Goal: Task Accomplishment & Management: Use online tool/utility

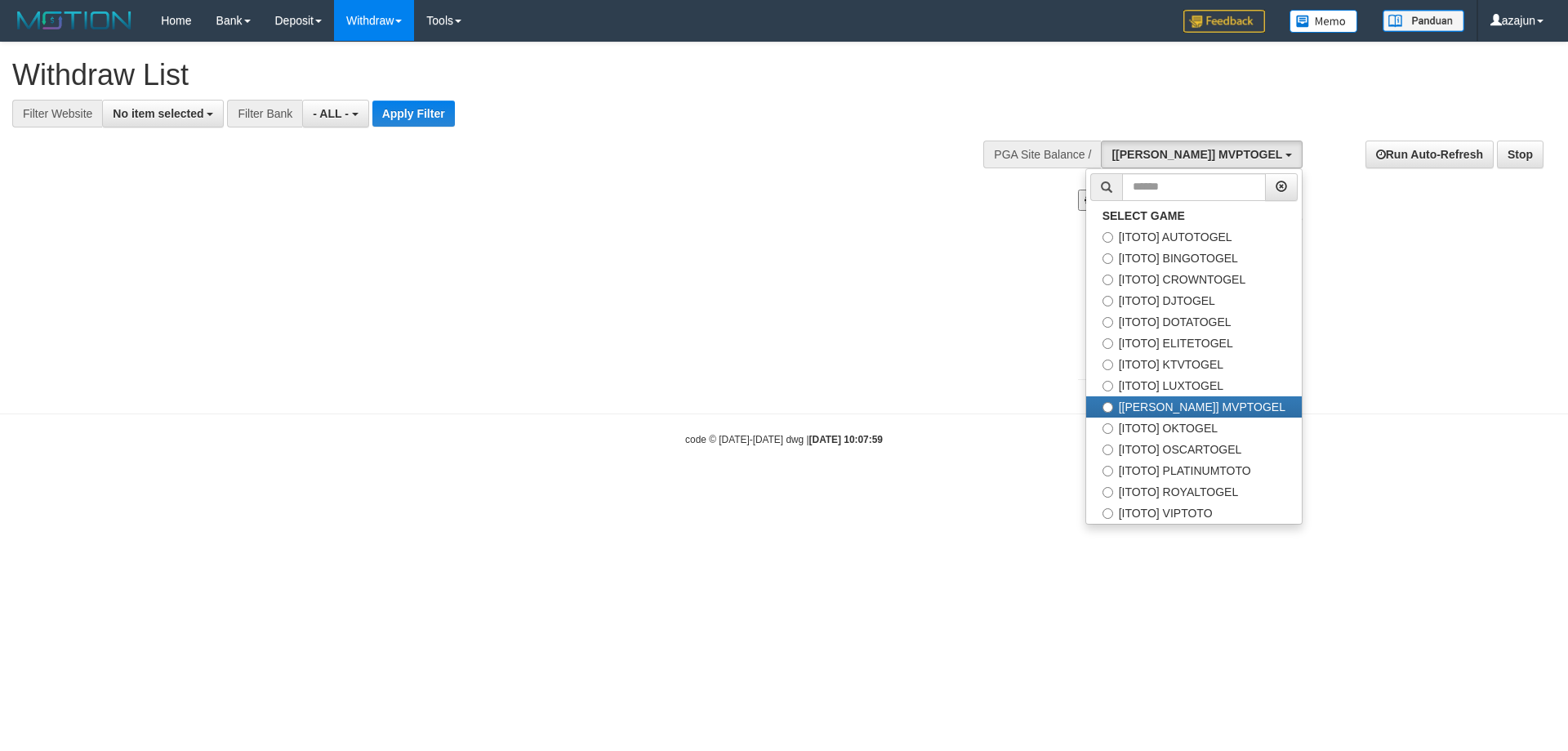
select select
click at [1220, 235] on label "[ITOTO] AUTOTOGEL" at bounding box center [1194, 237] width 215 height 21
select select "***"
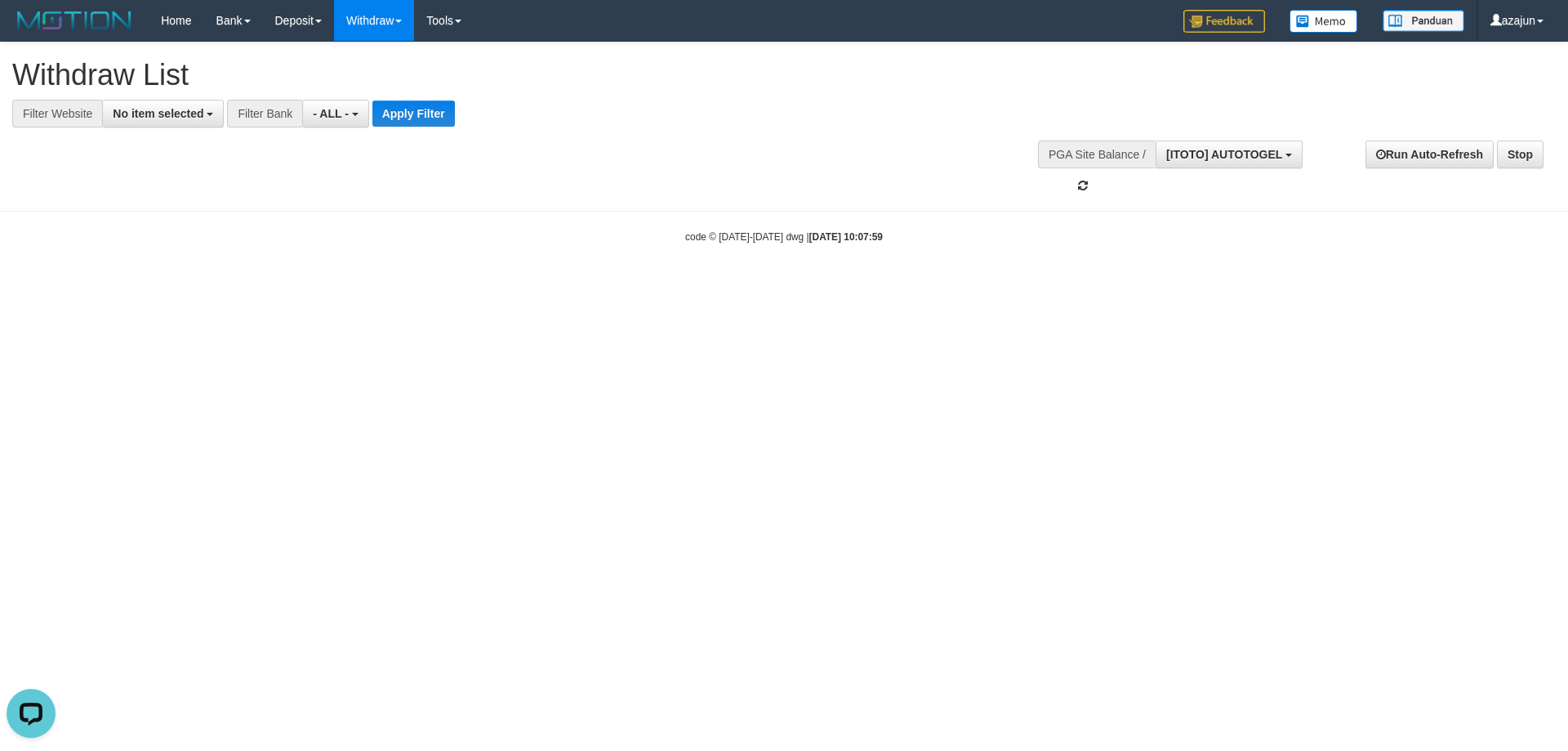
scroll to position [28, 0]
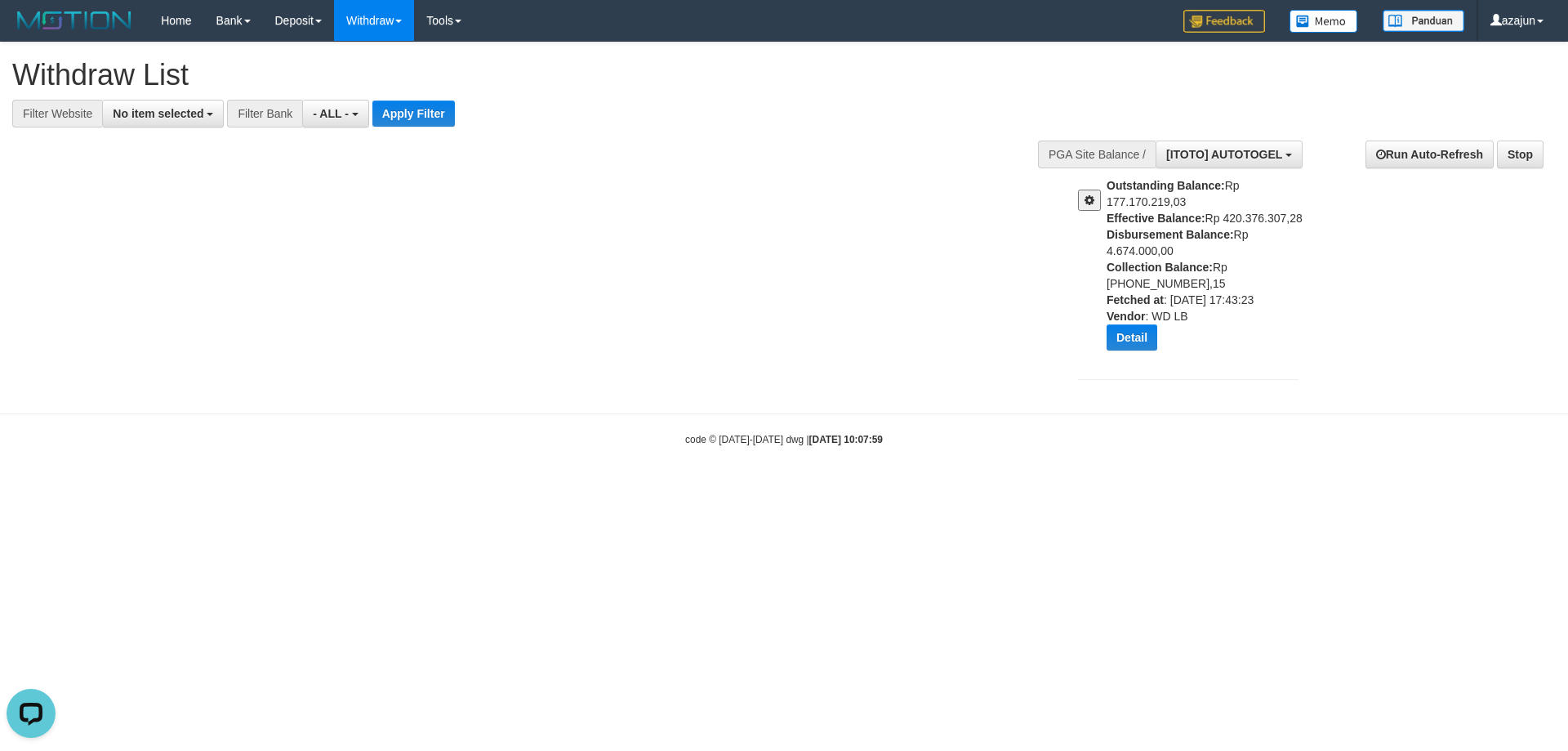
click at [1096, 202] on button at bounding box center [1089, 200] width 23 height 21
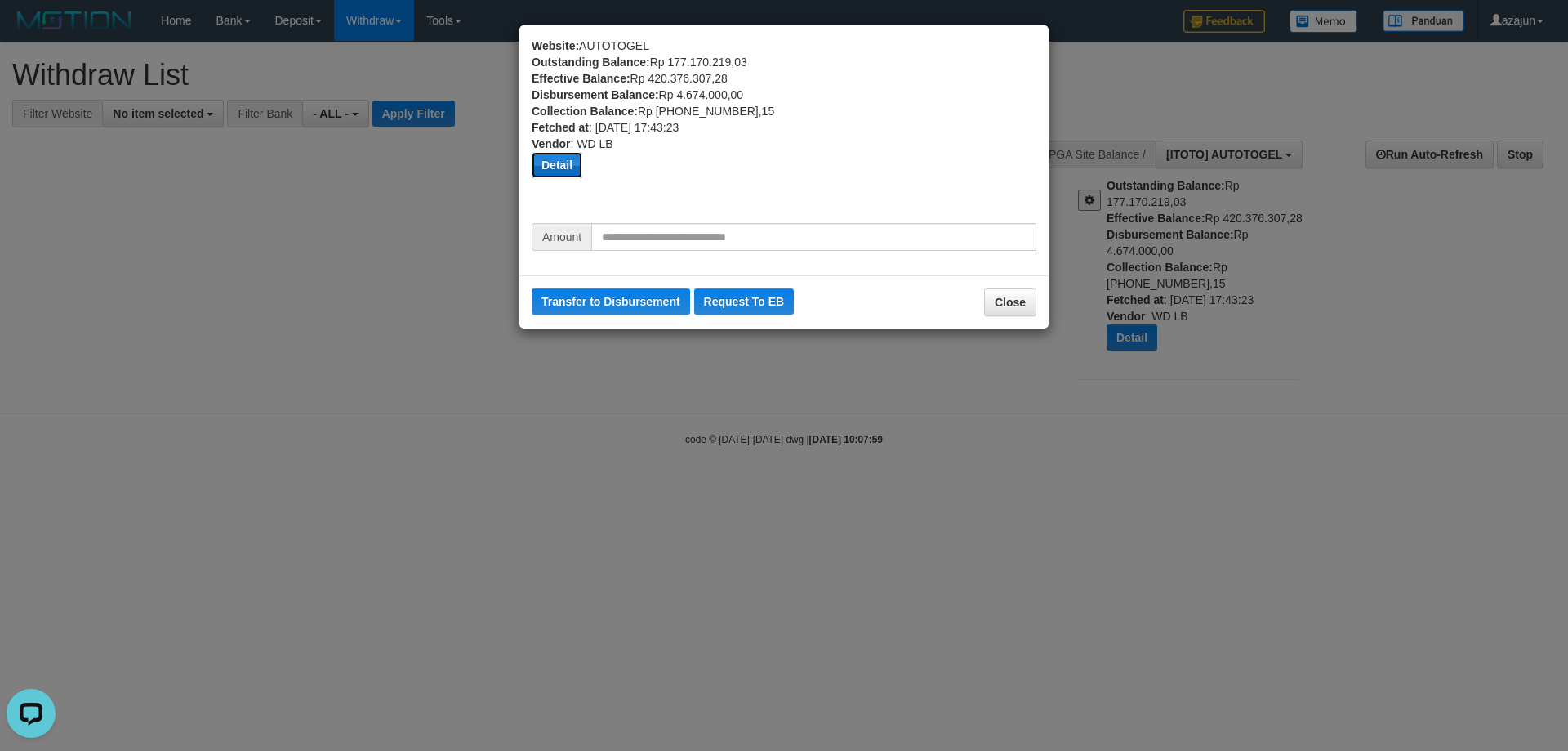
click at [558, 171] on button "Detail" at bounding box center [557, 165] width 51 height 26
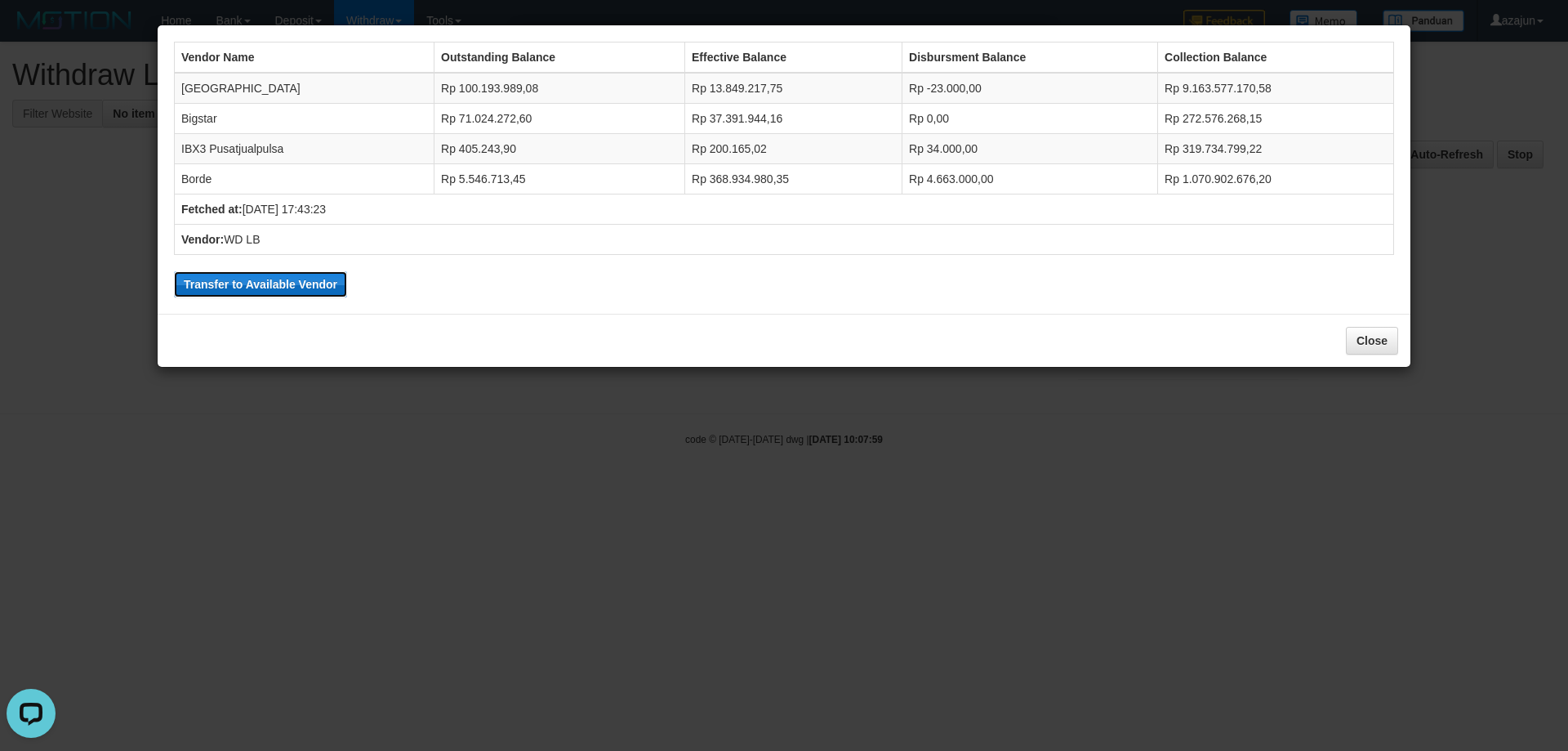
click at [320, 285] on button "Transfer to Available Vendor" at bounding box center [261, 285] width 173 height 26
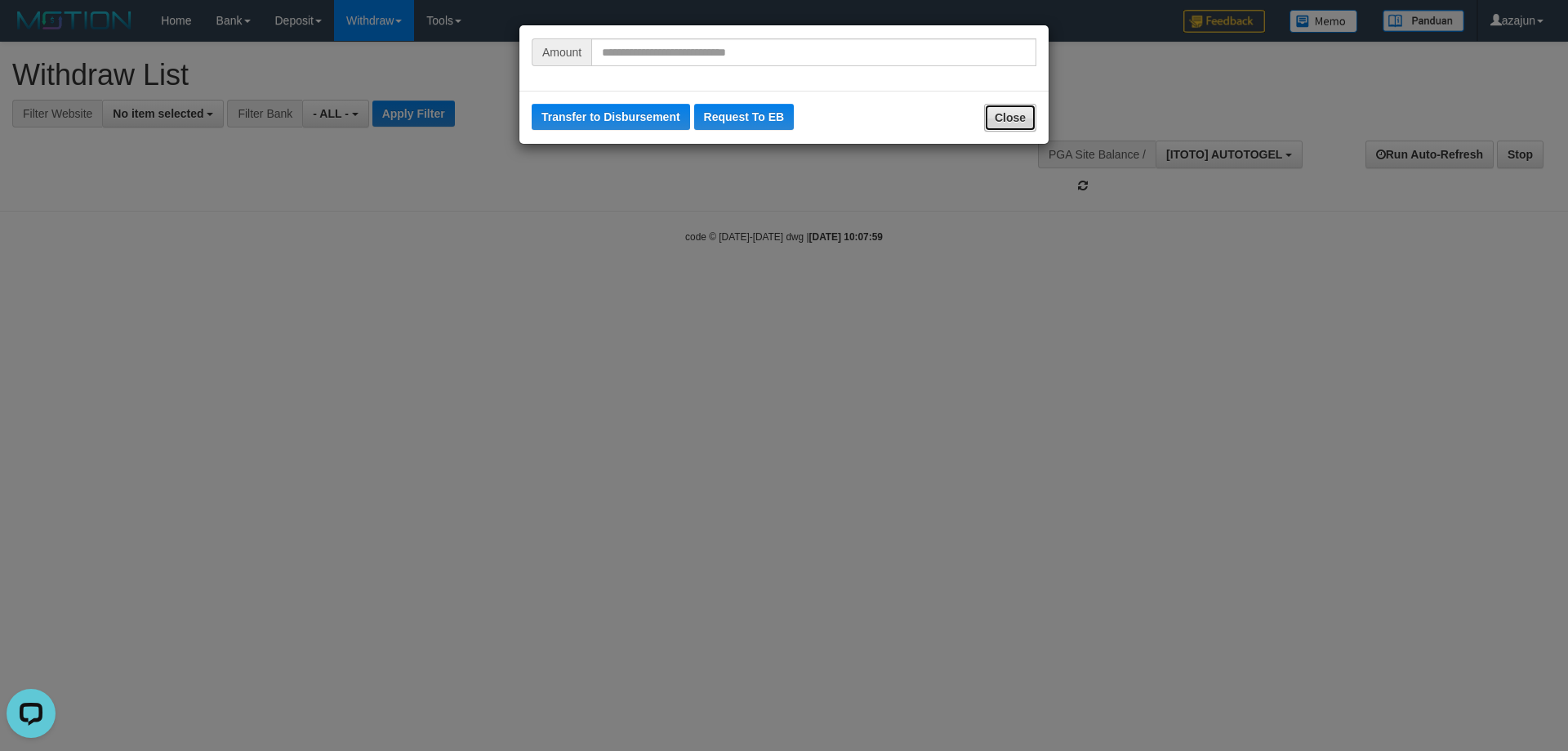
click at [1025, 112] on button "Close" at bounding box center [1011, 118] width 53 height 28
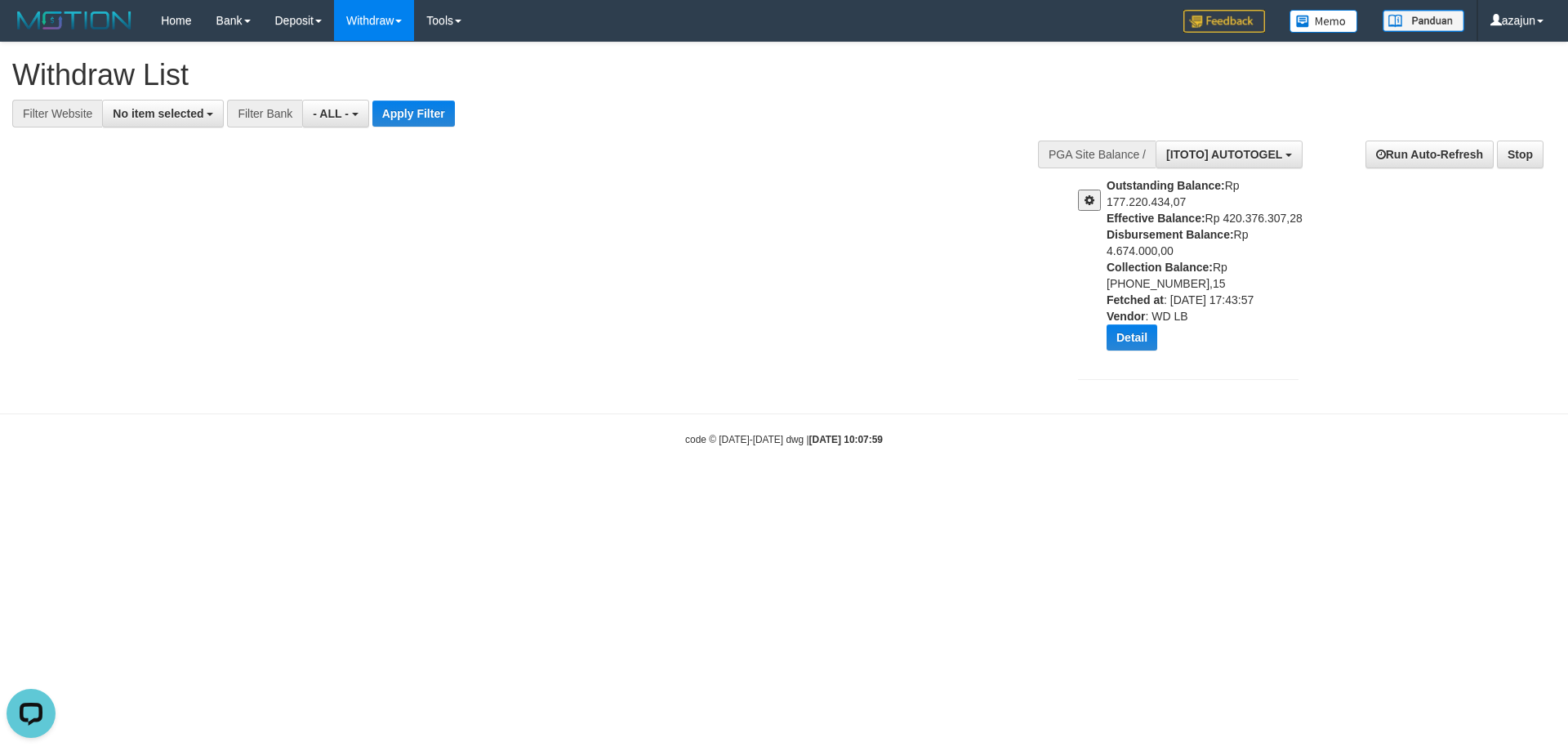
click at [1092, 203] on span at bounding box center [1089, 200] width 10 height 12
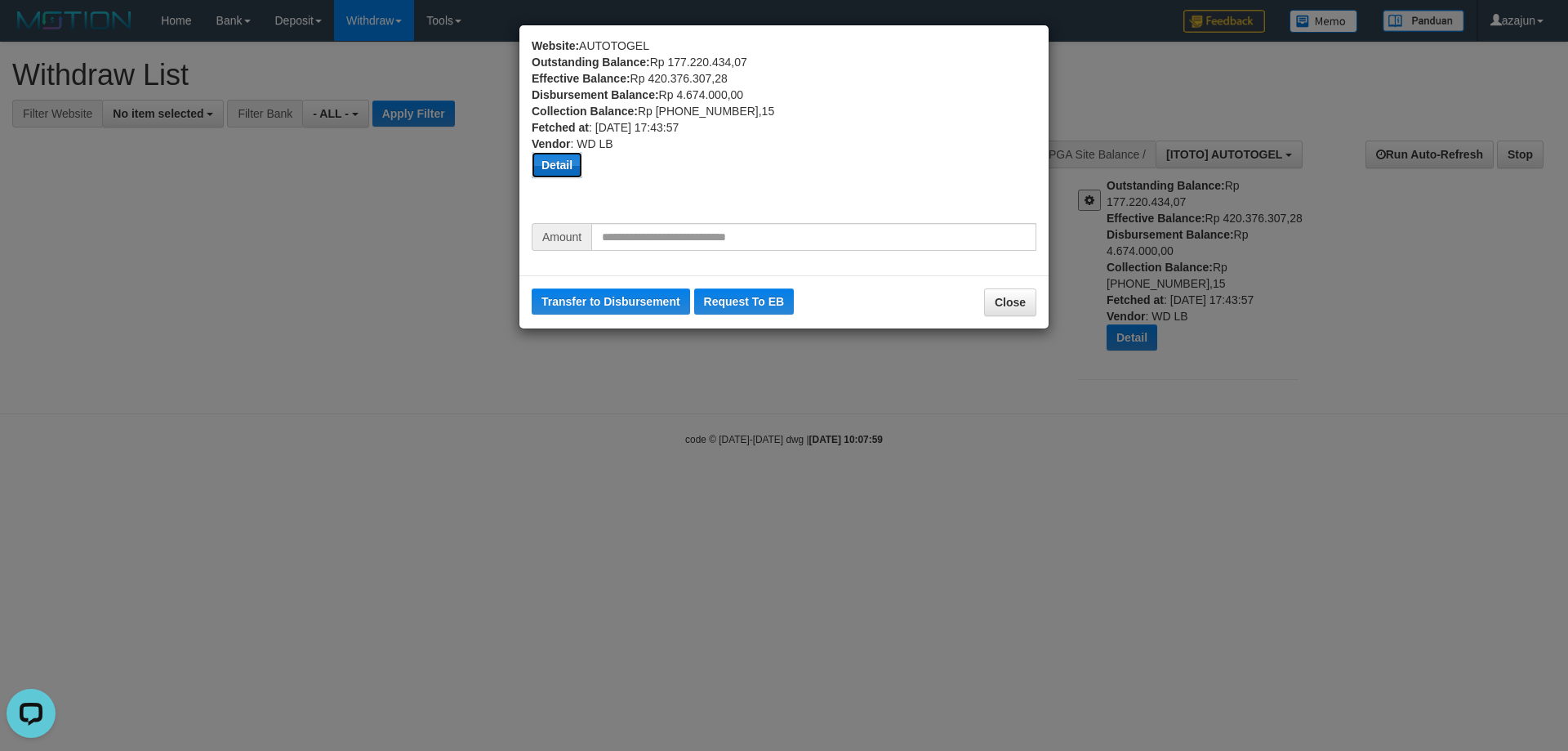
click at [567, 171] on button "Detail" at bounding box center [557, 165] width 51 height 26
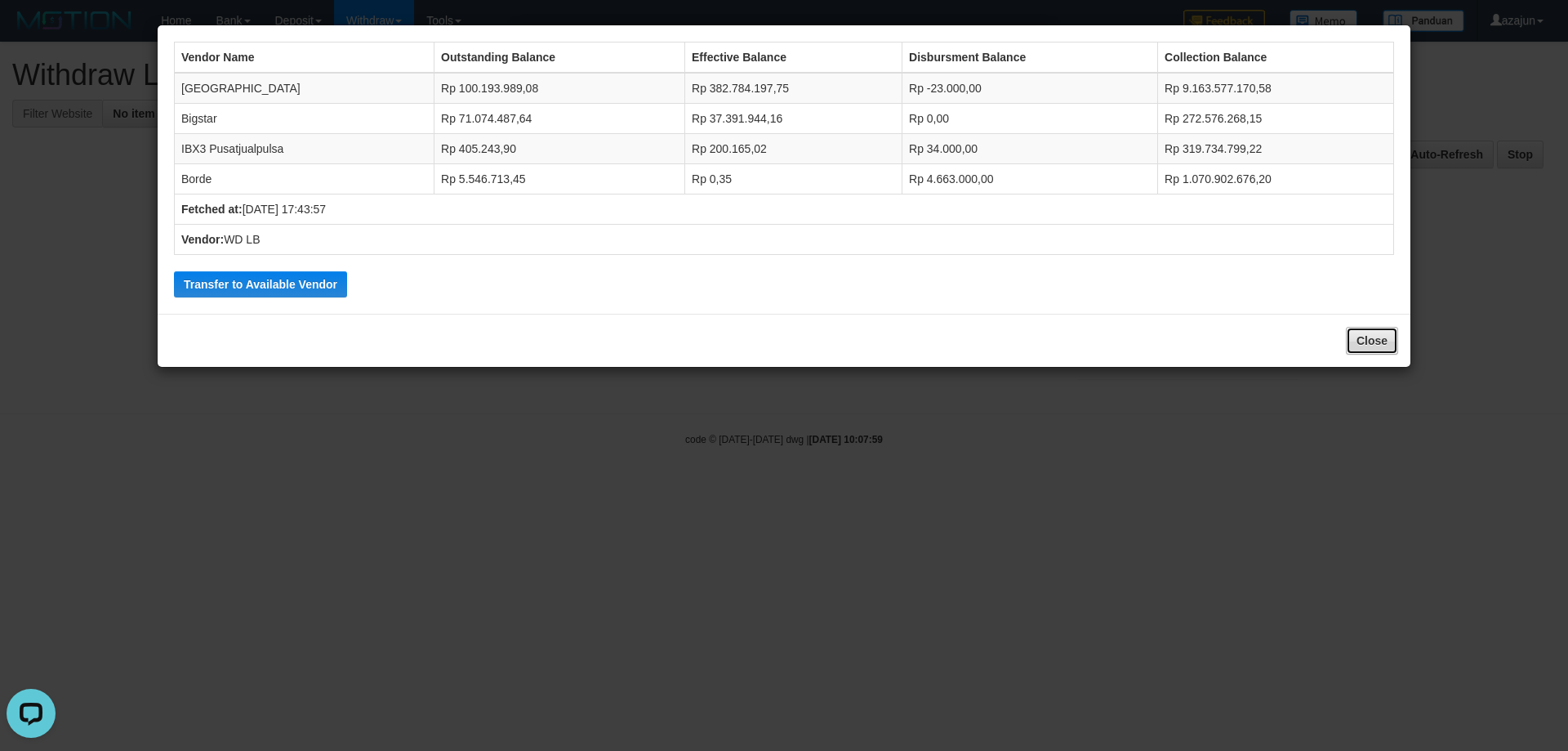
drag, startPoint x: 1372, startPoint y: 341, endPoint x: 989, endPoint y: 302, distance: 385.0
click at [1371, 341] on button "Close" at bounding box center [1372, 341] width 53 height 28
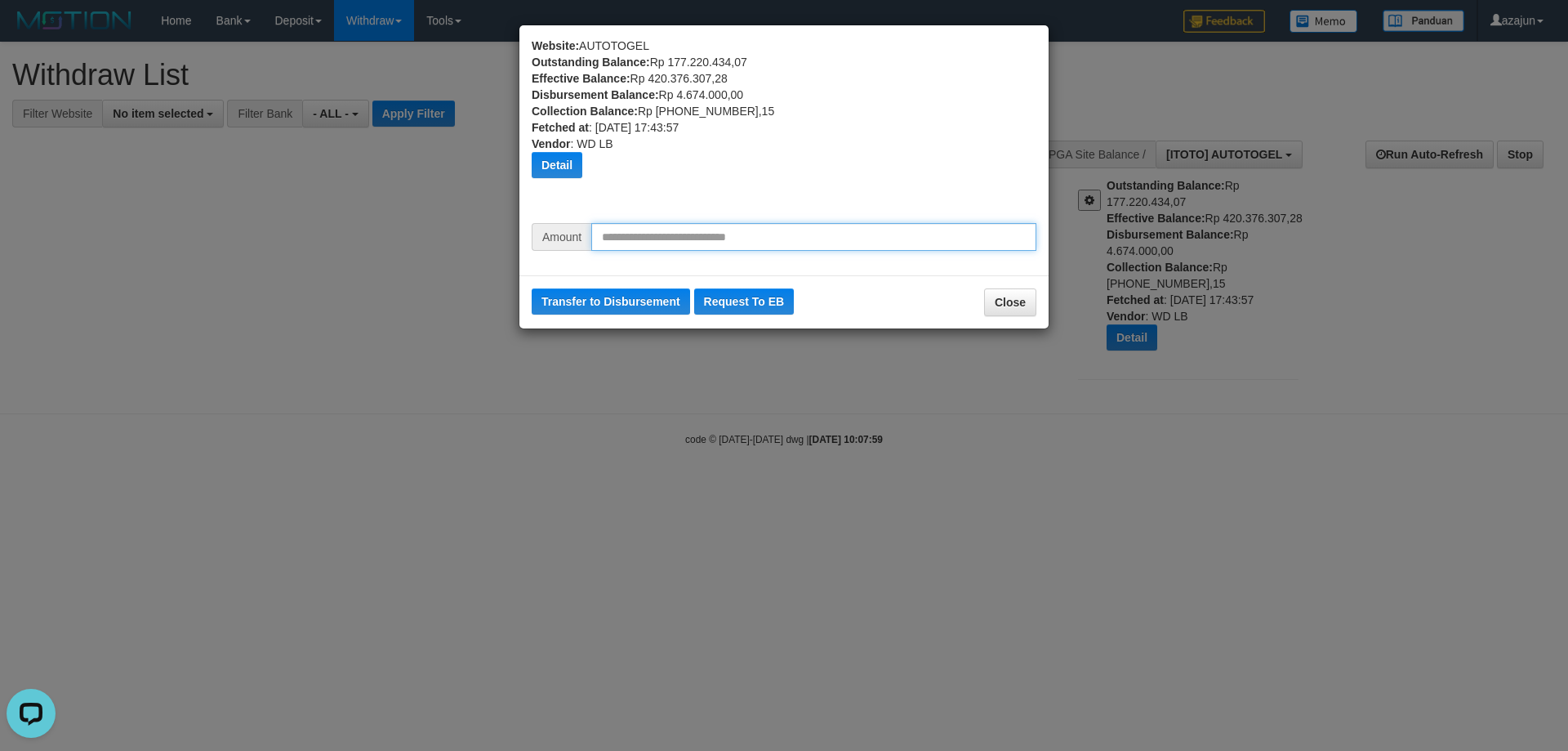
click at [714, 242] on input "text" at bounding box center [813, 237] width 445 height 28
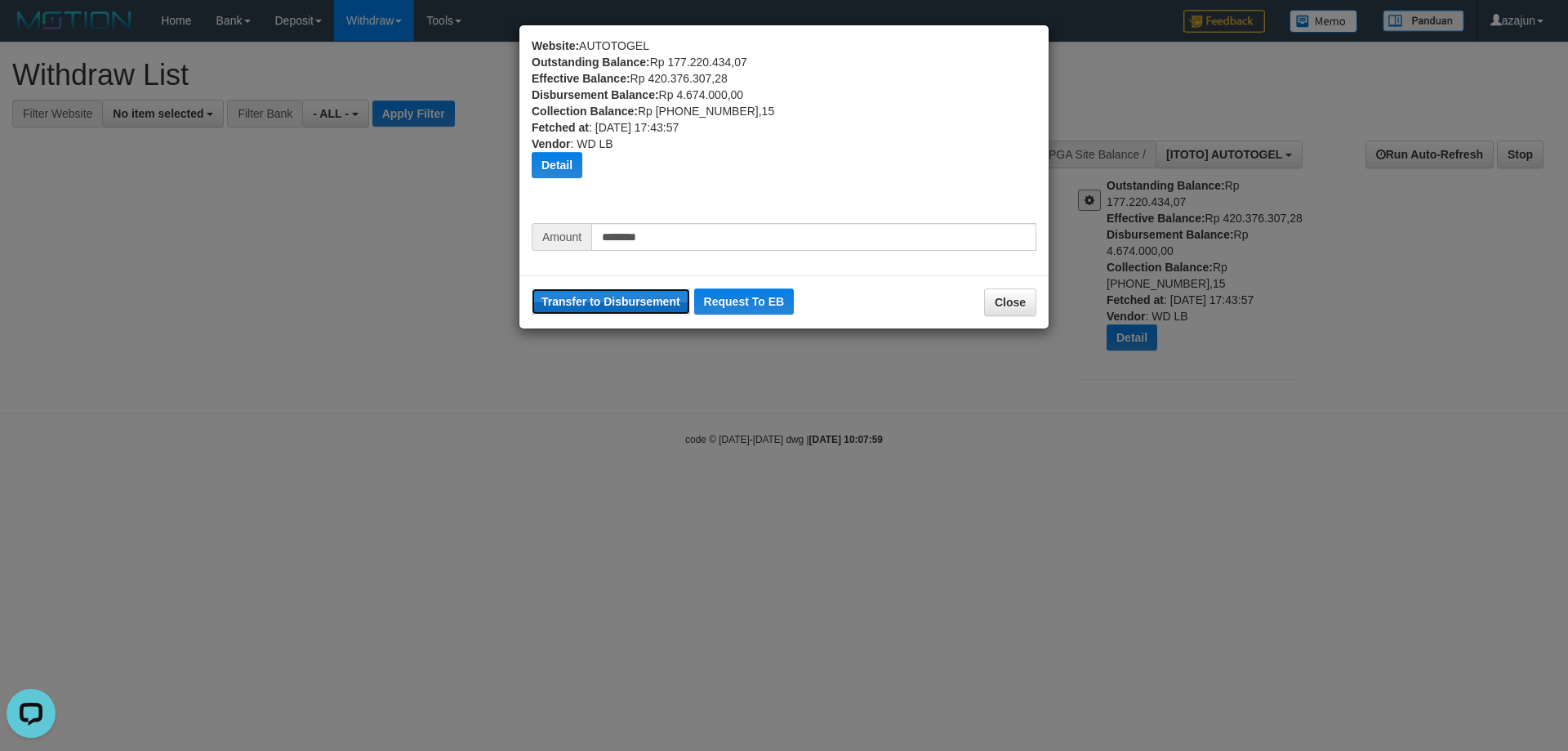
click at [618, 305] on button "Transfer to Disbursement" at bounding box center [611, 302] width 159 height 26
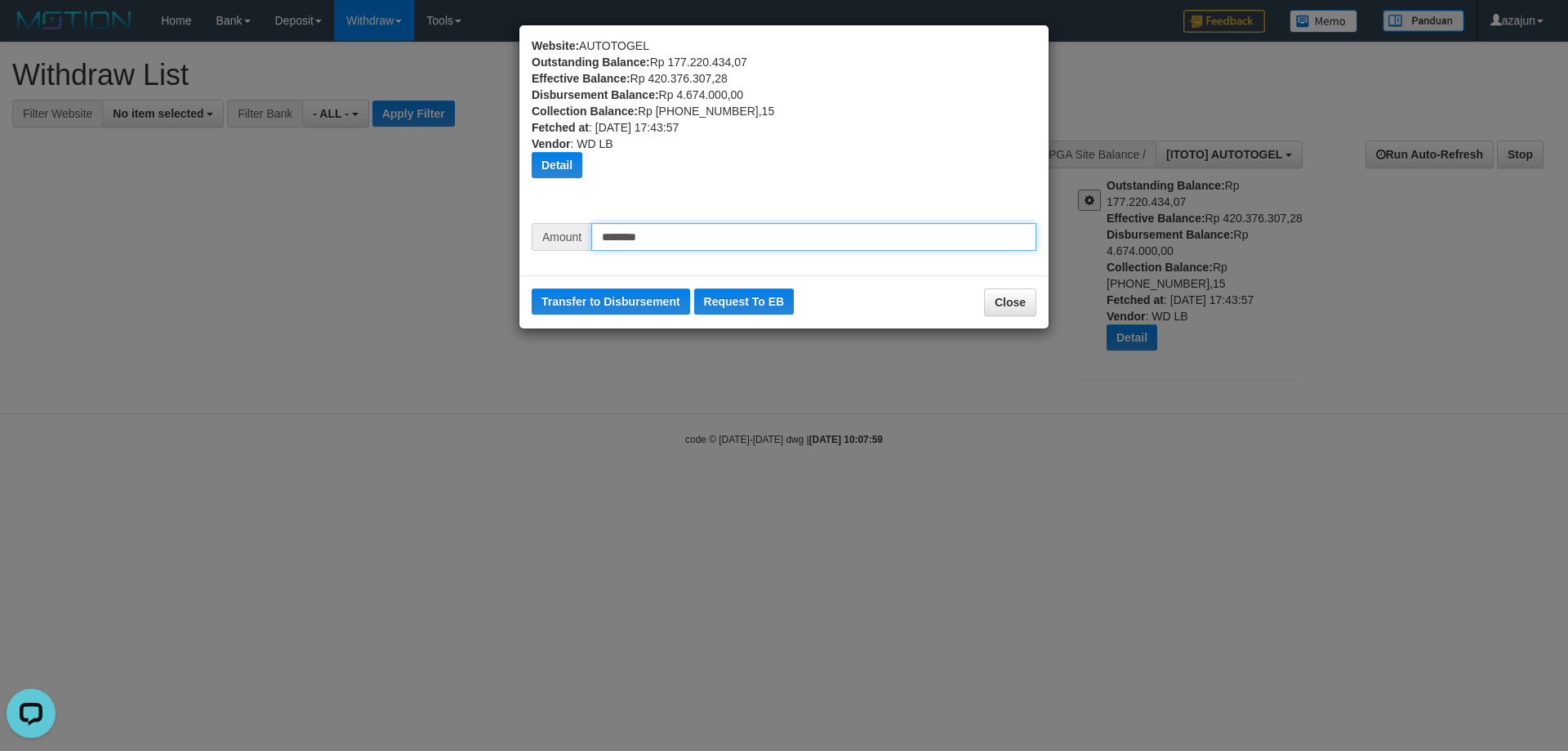
click at [617, 233] on input "********" at bounding box center [813, 237] width 445 height 28
type input "********"
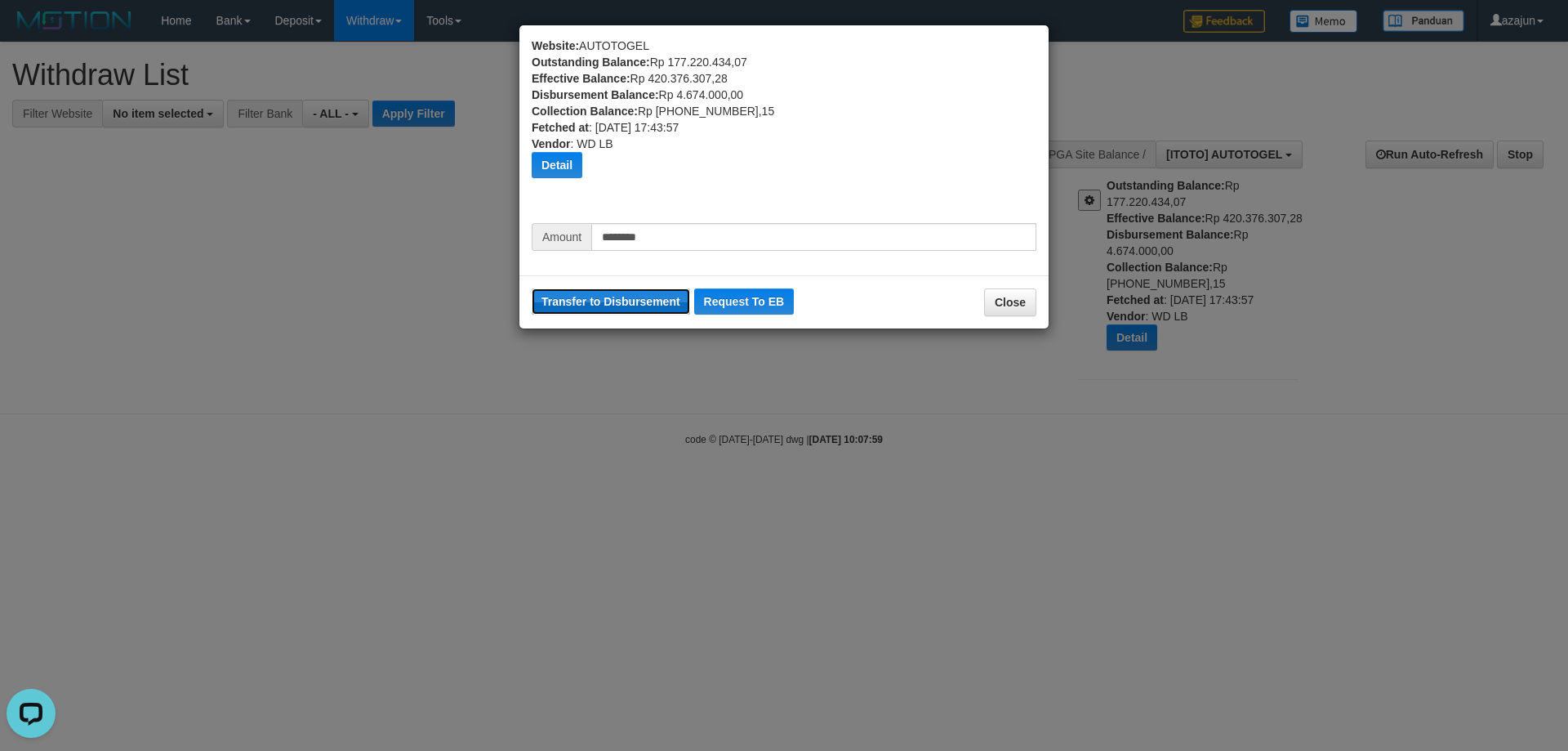
click at [649, 308] on button "Transfer to Disbursement" at bounding box center [611, 302] width 159 height 26
